Goal: Information Seeking & Learning: Learn about a topic

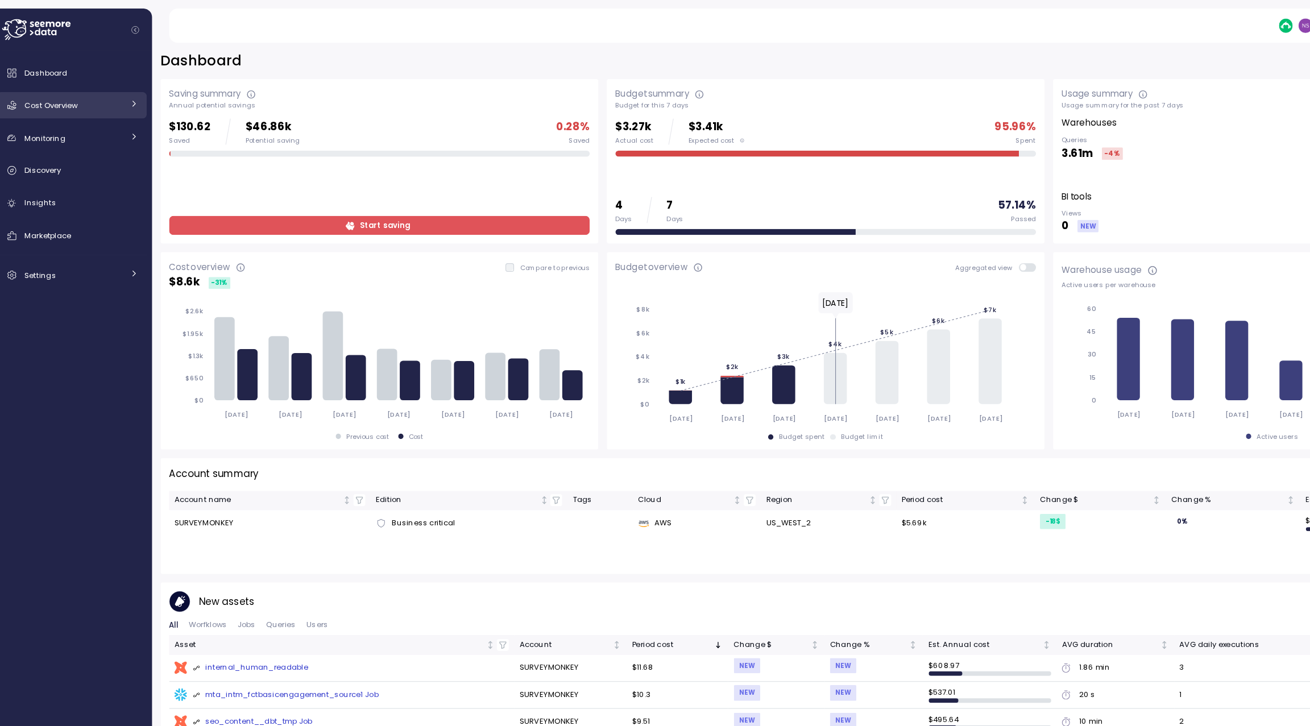
click at [115, 93] on div "Cost Overview" at bounding box center [78, 90] width 85 height 11
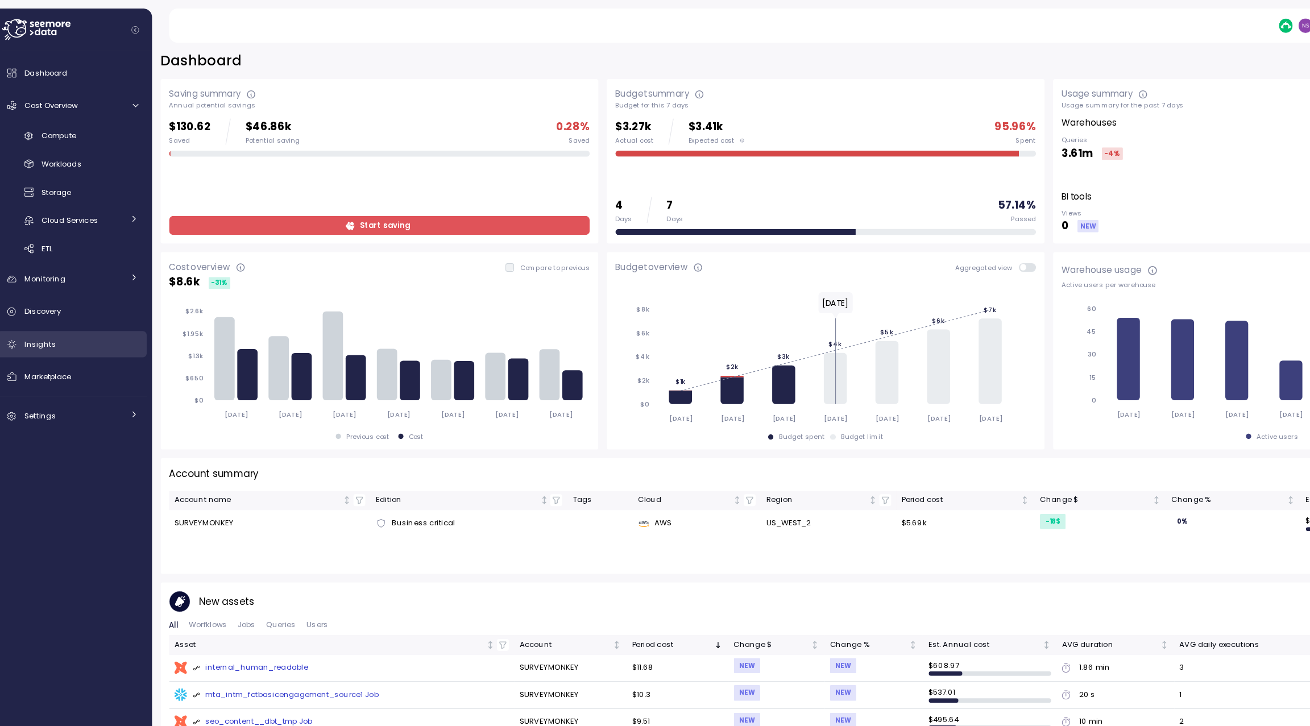
click at [77, 296] on div "Insights" at bounding box center [85, 297] width 98 height 11
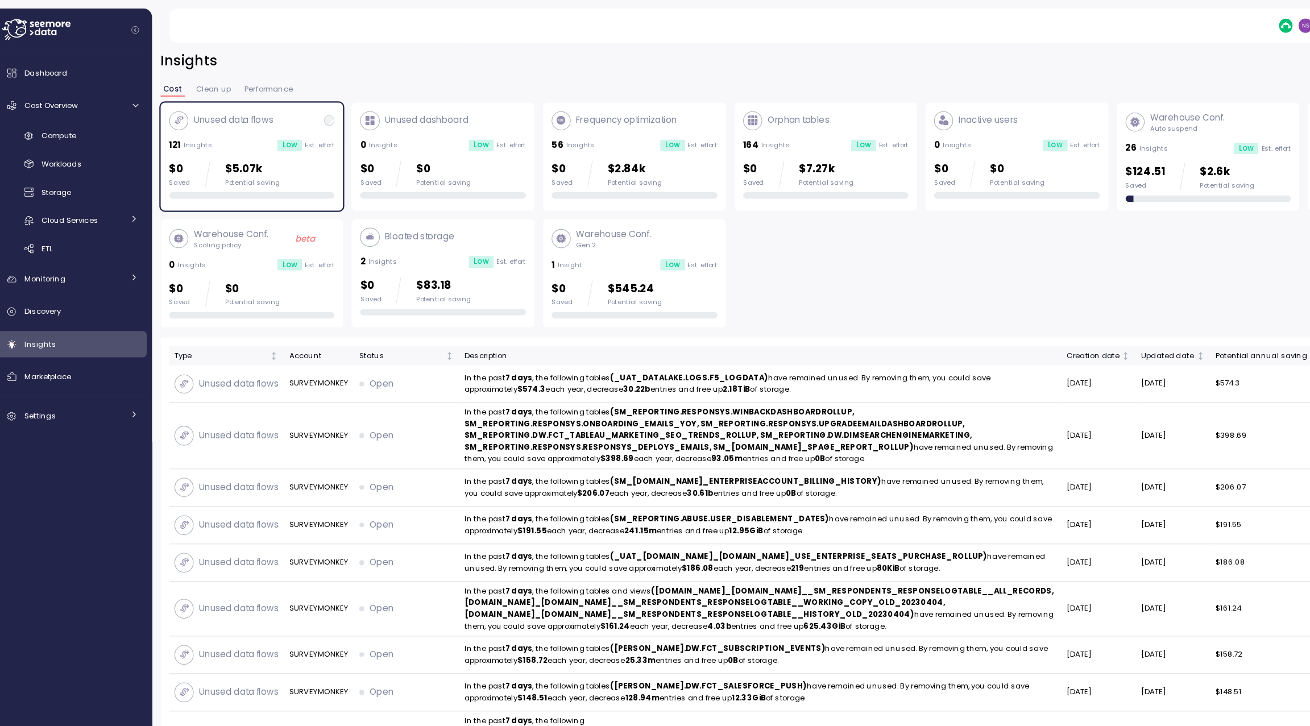
click at [697, 112] on div "Orphan tables" at bounding box center [694, 104] width 75 height 16
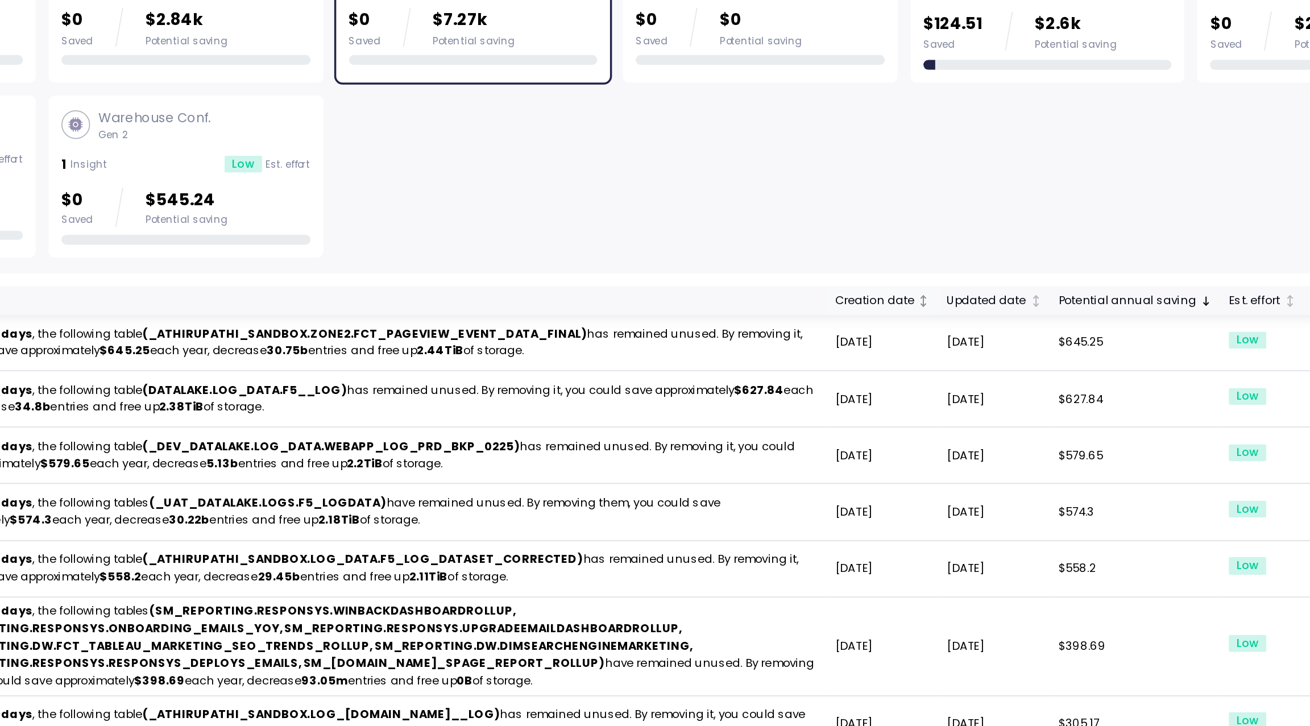
click at [974, 312] on div "Creation date" at bounding box center [959, 308] width 45 height 10
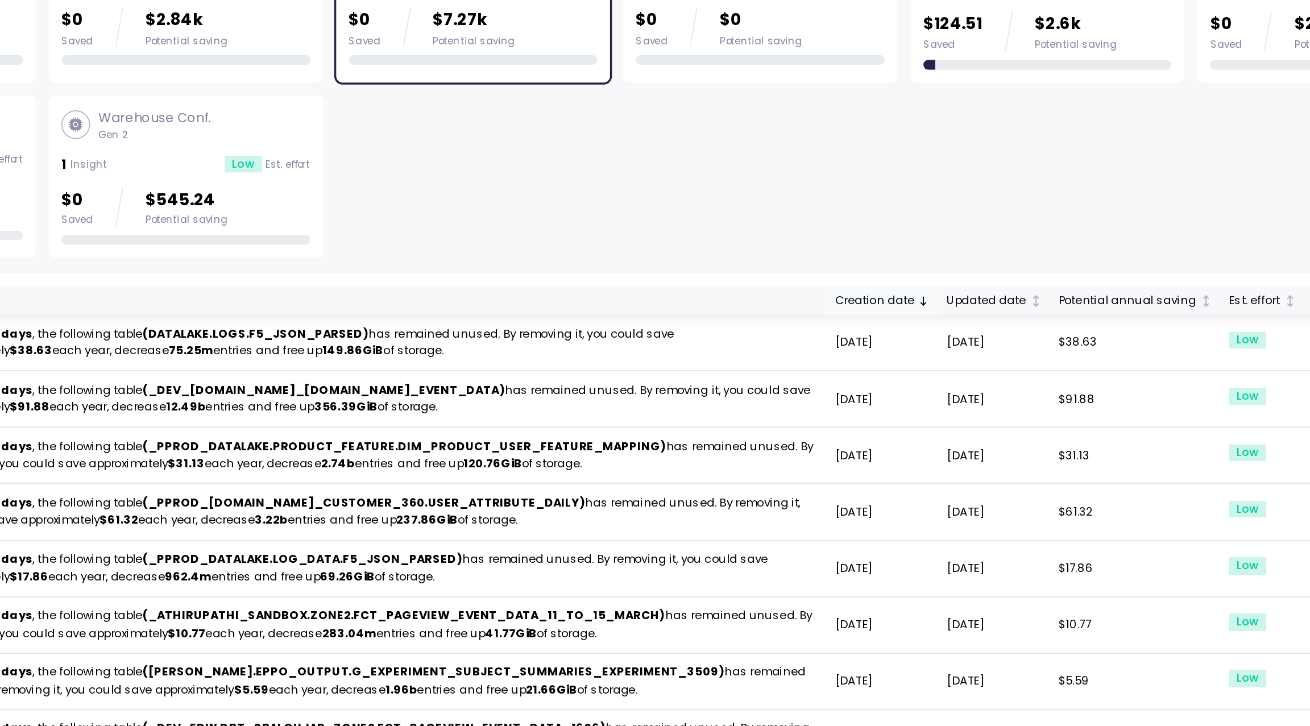
click at [974, 312] on div "Creation date" at bounding box center [959, 308] width 45 height 10
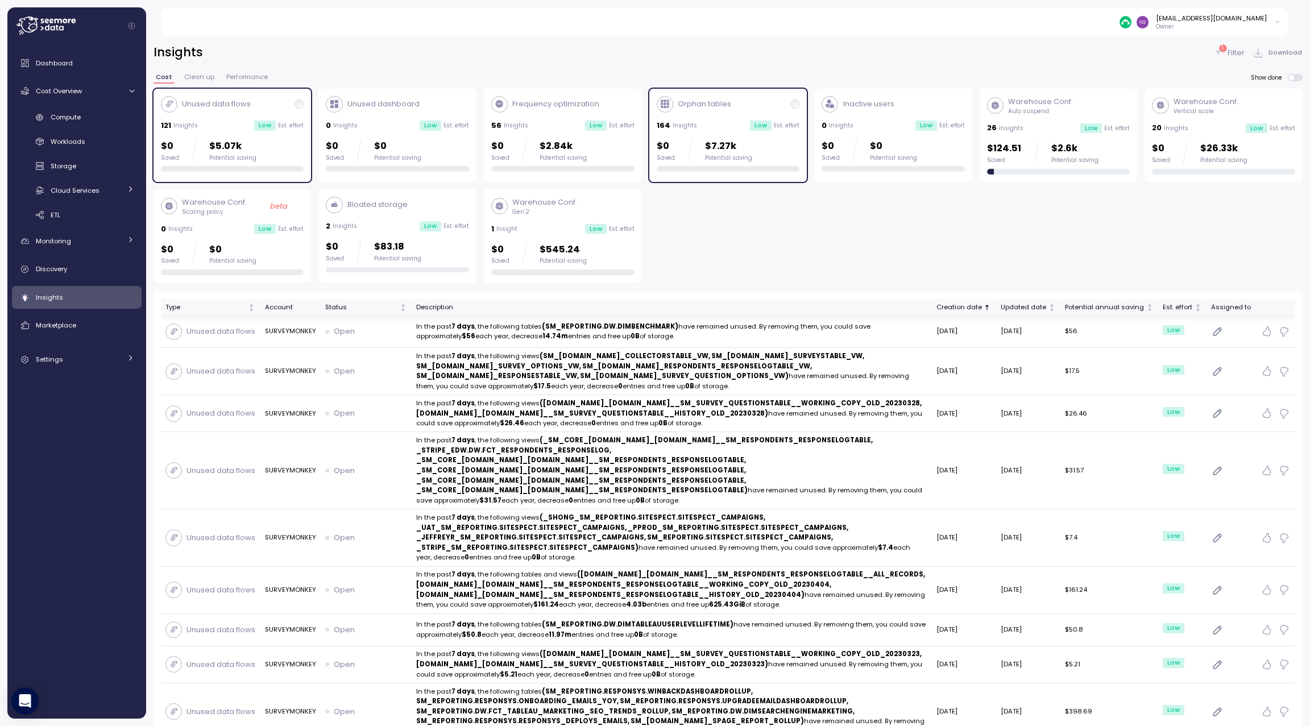
click at [970, 303] on div "Creation date" at bounding box center [959, 308] width 45 height 10
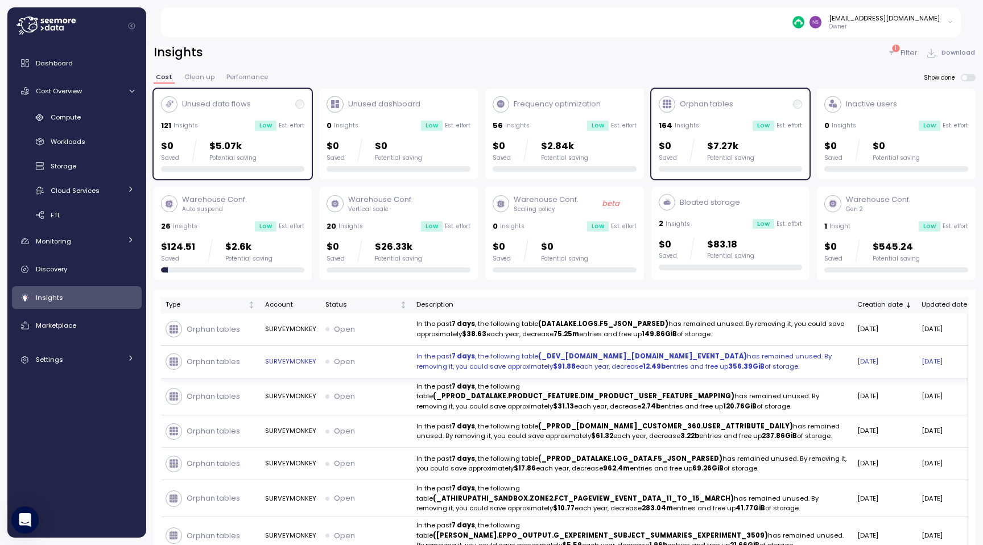
scroll to position [1, 0]
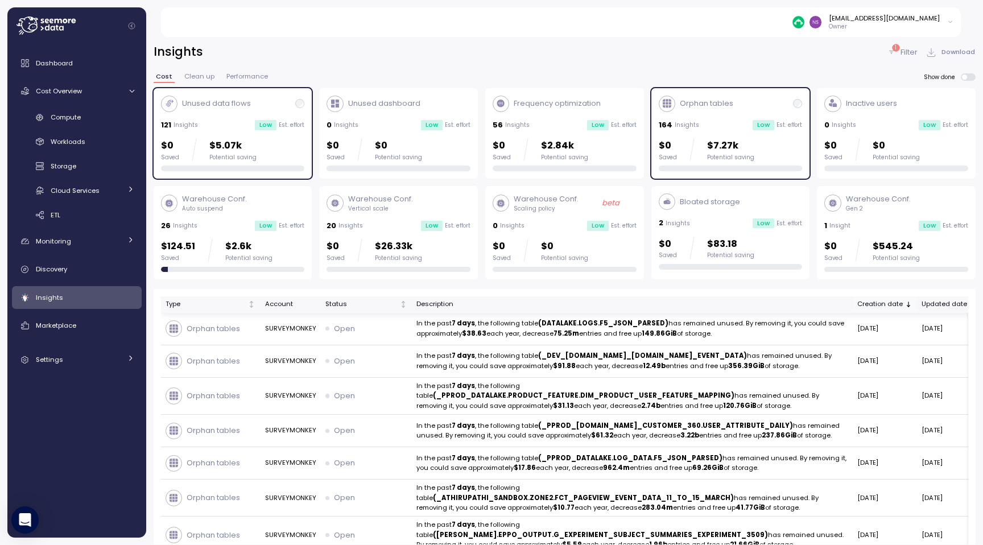
click at [857, 305] on div "Creation date" at bounding box center [879, 304] width 45 height 10
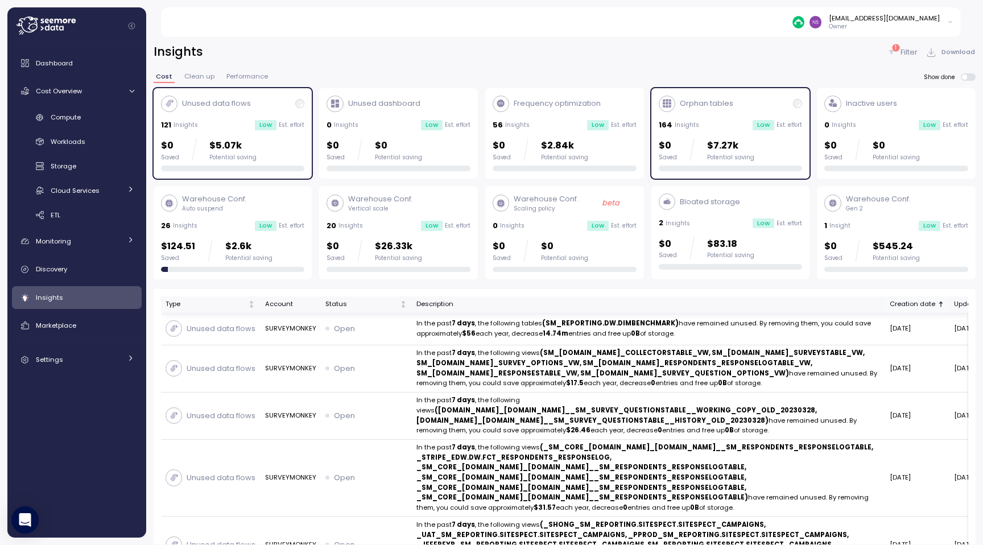
scroll to position [0, 217]
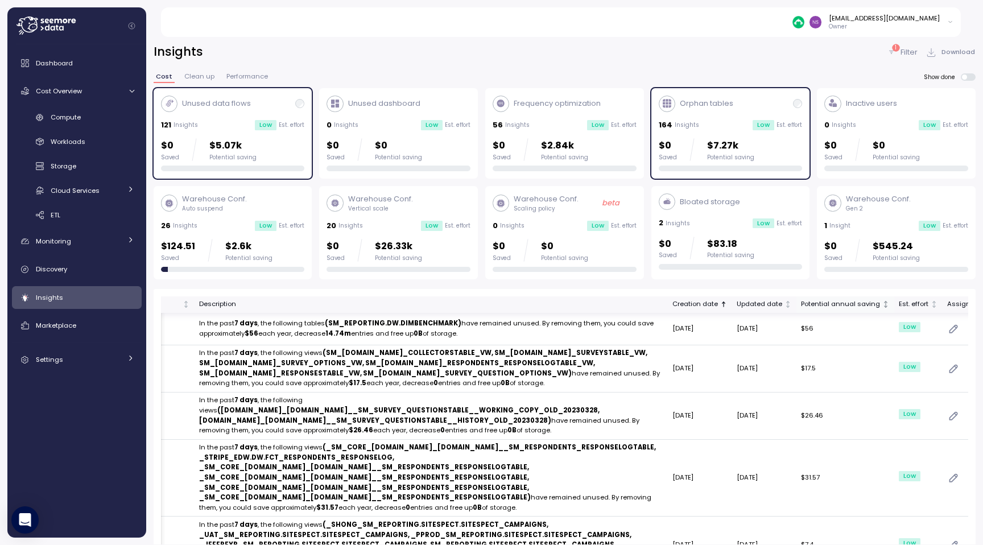
click at [801, 305] on div "Potential annual saving" at bounding box center [840, 304] width 79 height 10
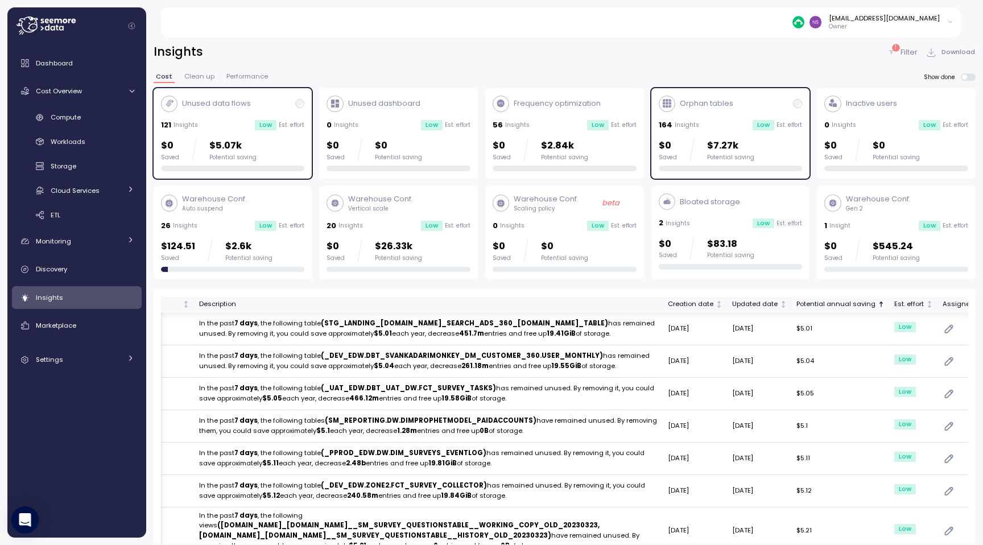
scroll to position [0, 204]
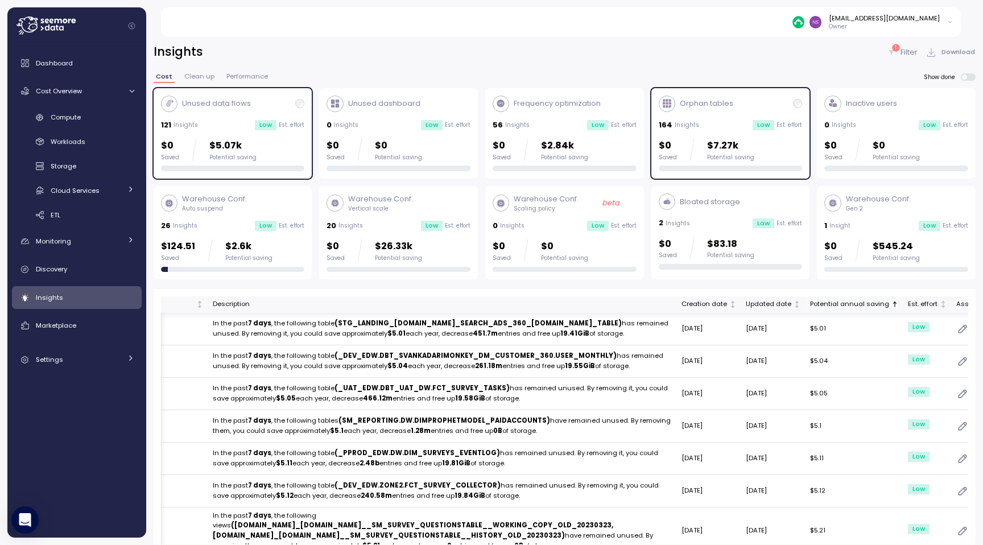
click at [810, 305] on div "Potential annual saving" at bounding box center [849, 304] width 79 height 10
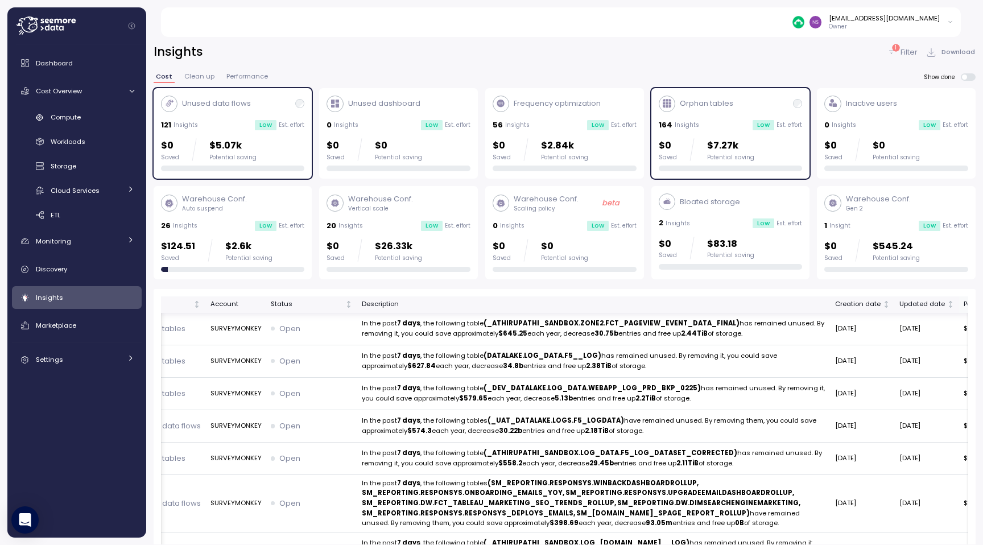
scroll to position [0, 43]
